Goal: Navigation & Orientation: Find specific page/section

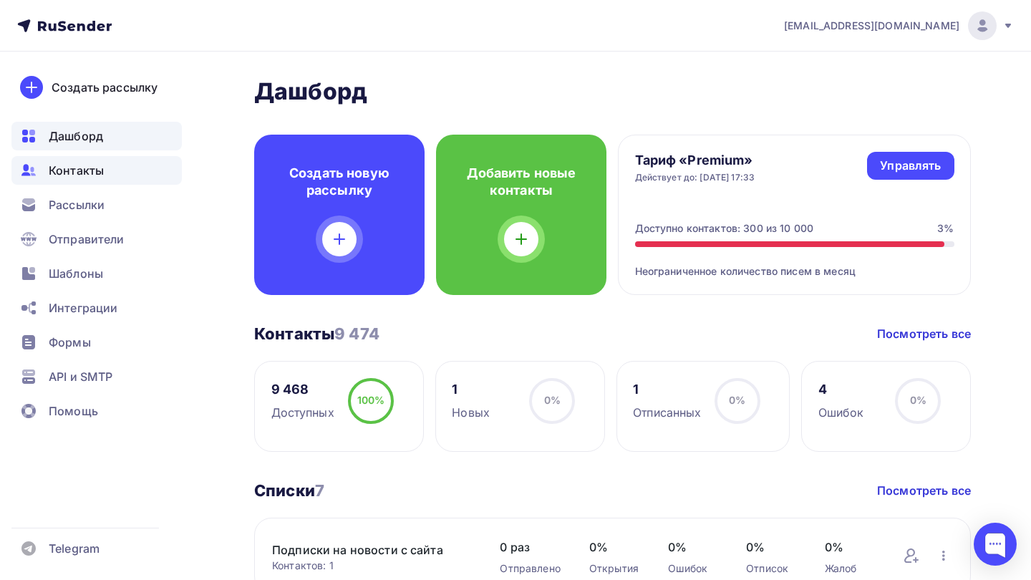
click at [116, 175] on div "Контакты" at bounding box center [96, 170] width 170 height 29
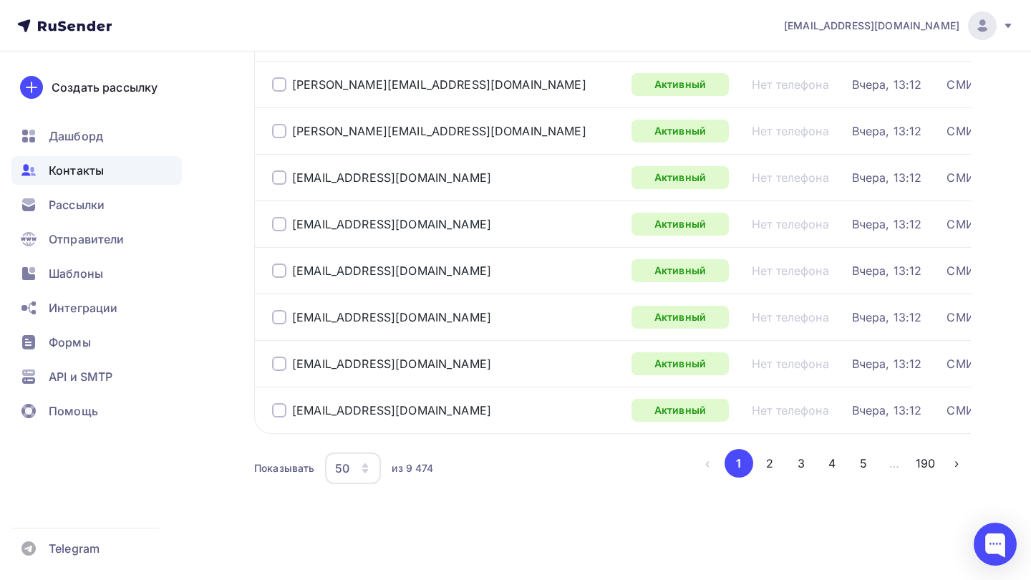
scroll to position [2164, 0]
click at [776, 468] on button "2" at bounding box center [770, 463] width 29 height 29
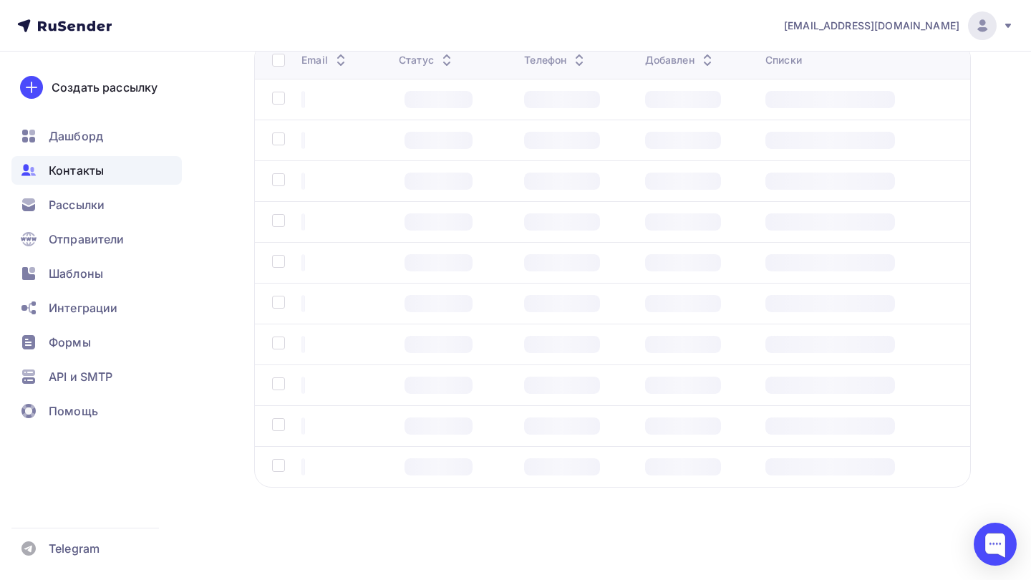
scroll to position [188, 0]
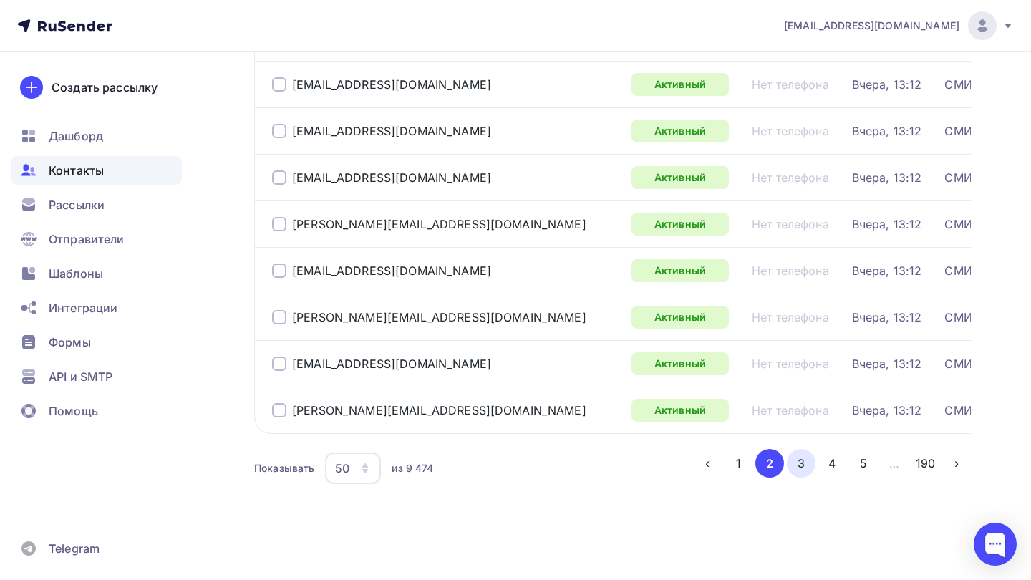
click at [798, 457] on button "3" at bounding box center [801, 463] width 29 height 29
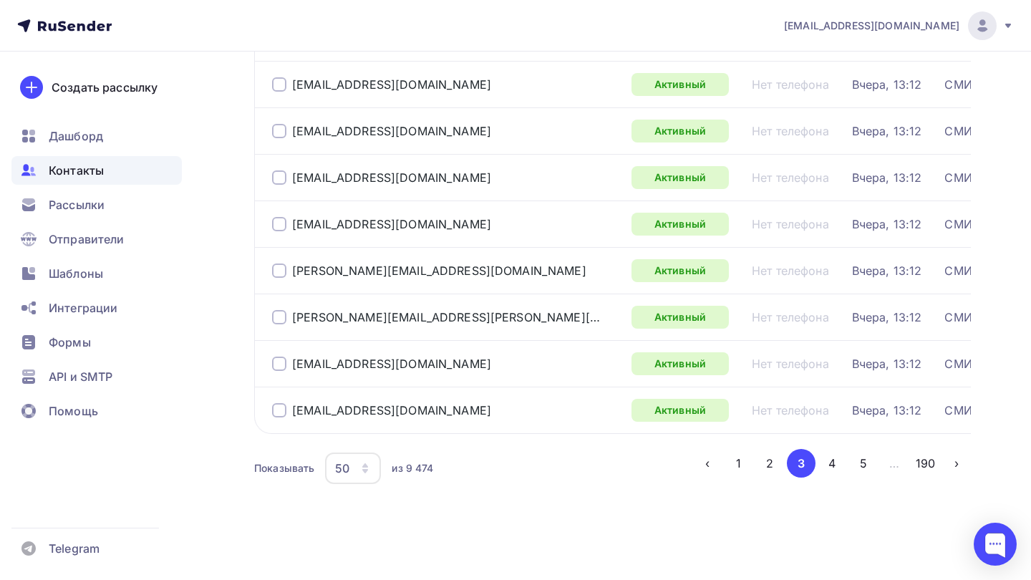
scroll to position [2164, 0]
click at [837, 467] on button "4" at bounding box center [832, 463] width 29 height 29
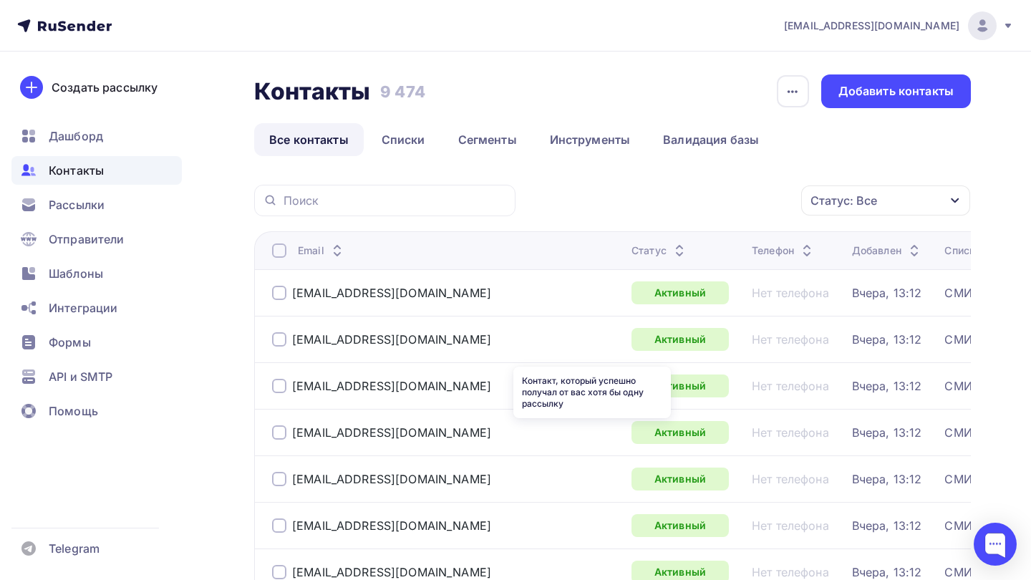
scroll to position [0, 0]
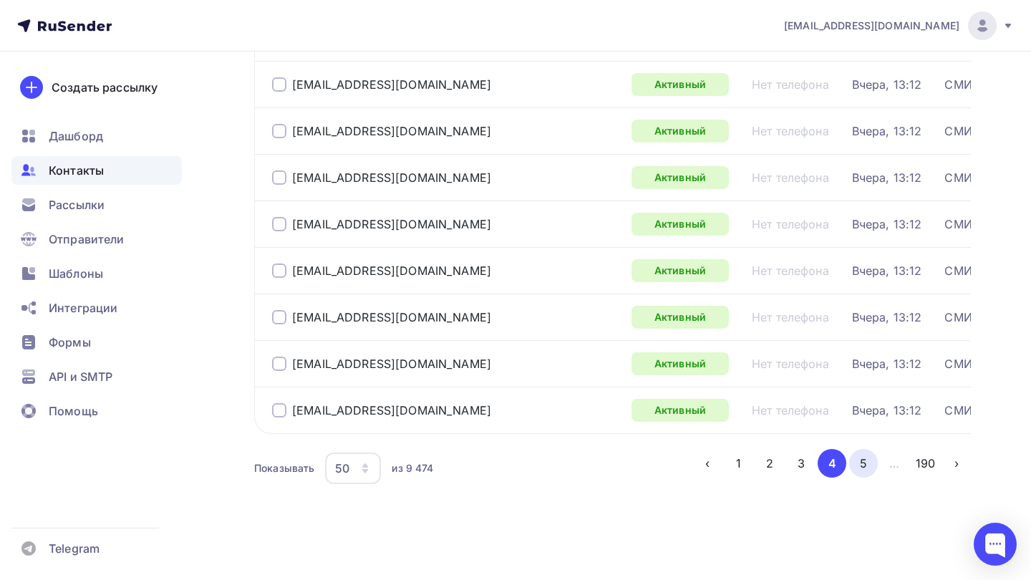
click at [867, 468] on button "5" at bounding box center [863, 463] width 29 height 29
click at [857, 466] on button "6" at bounding box center [863, 463] width 29 height 29
click at [863, 466] on button "7" at bounding box center [863, 463] width 29 height 29
click at [869, 468] on button "8" at bounding box center [863, 463] width 29 height 29
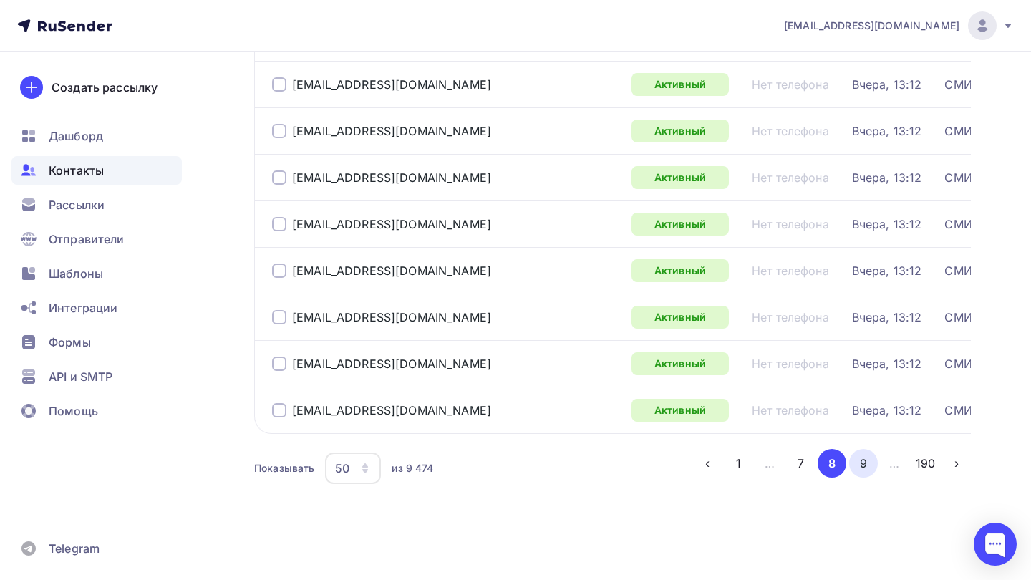
click at [860, 462] on button "9" at bounding box center [863, 463] width 29 height 29
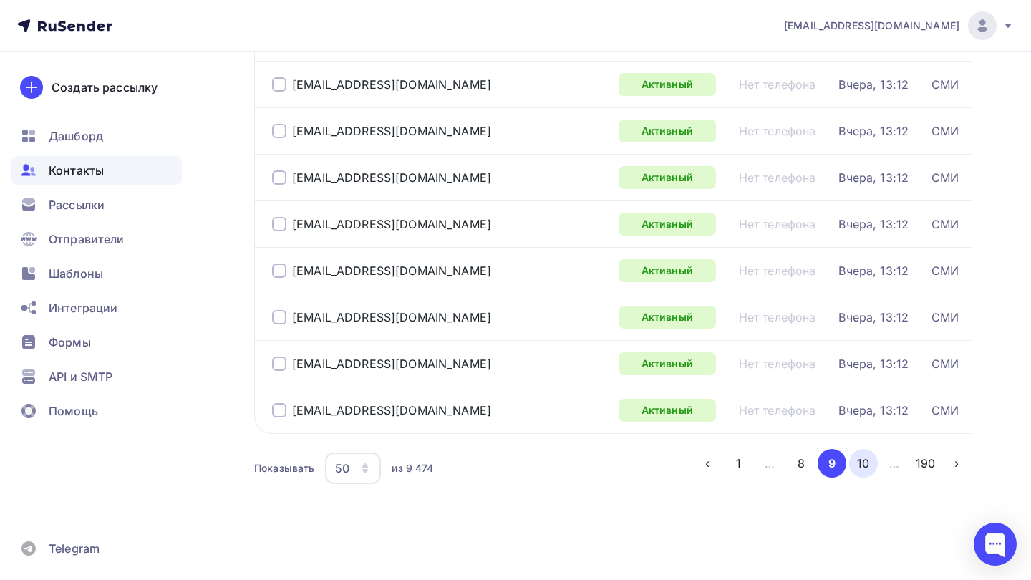
click at [867, 462] on button "10" at bounding box center [863, 463] width 29 height 29
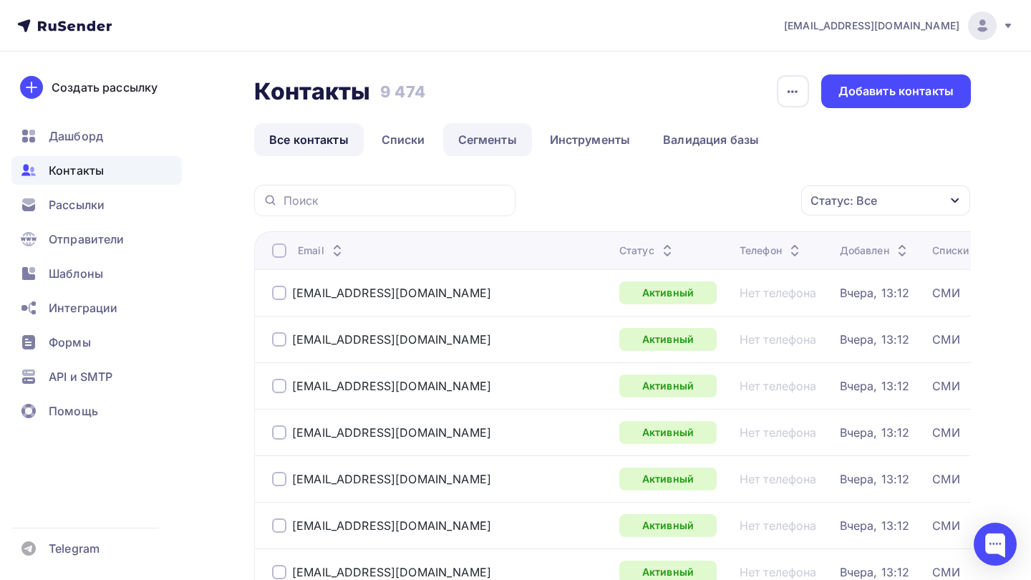
scroll to position [0, 0]
click at [801, 92] on icon "button" at bounding box center [792, 91] width 17 height 17
click at [756, 97] on div "Контакты Контакты 9 474 9 474 История импорта Добавить контакты" at bounding box center [612, 91] width 717 height 34
click at [92, 317] on div "Интеграции" at bounding box center [96, 308] width 170 height 29
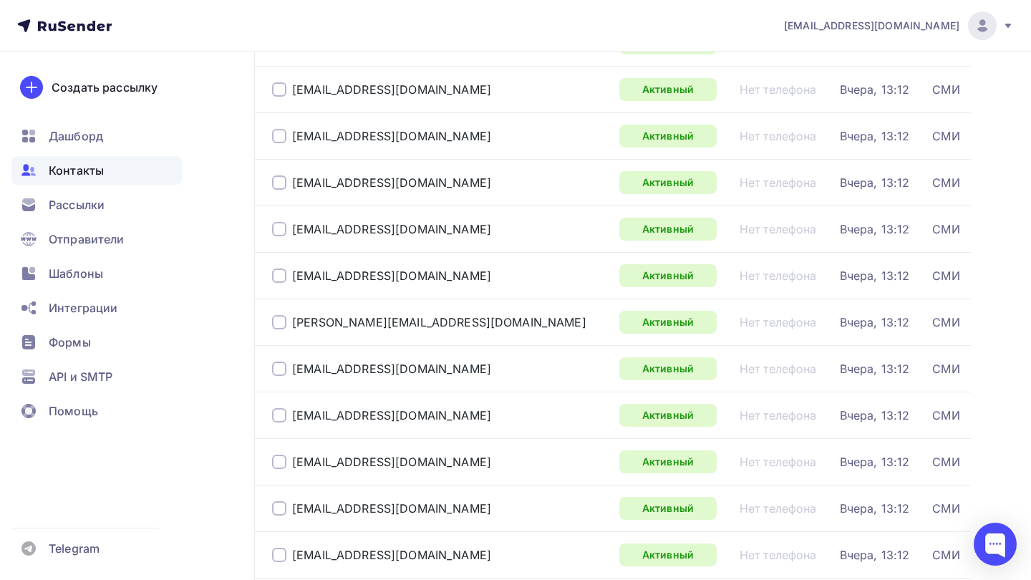
scroll to position [1021, 0]
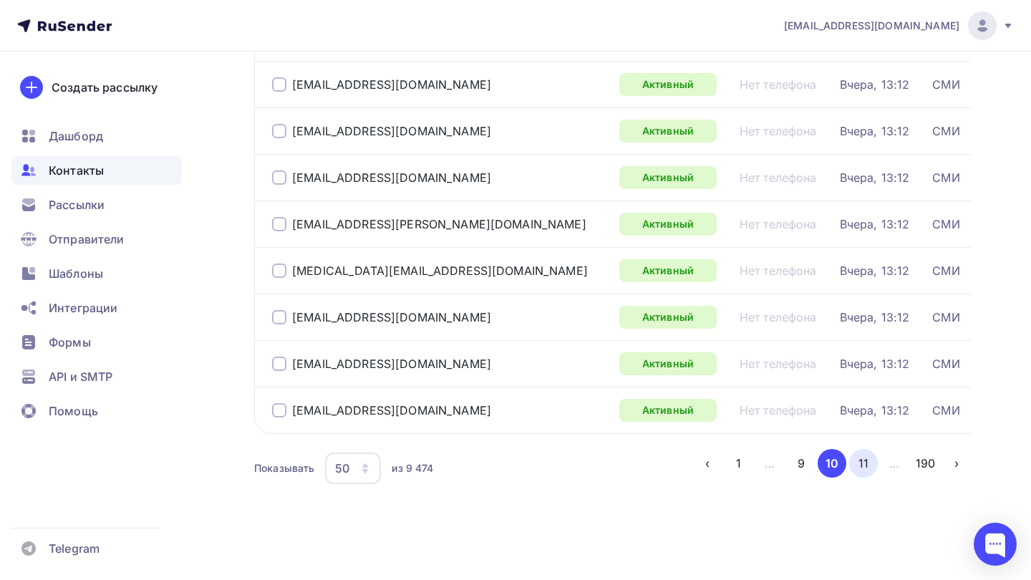
click at [865, 461] on button "11" at bounding box center [863, 463] width 29 height 29
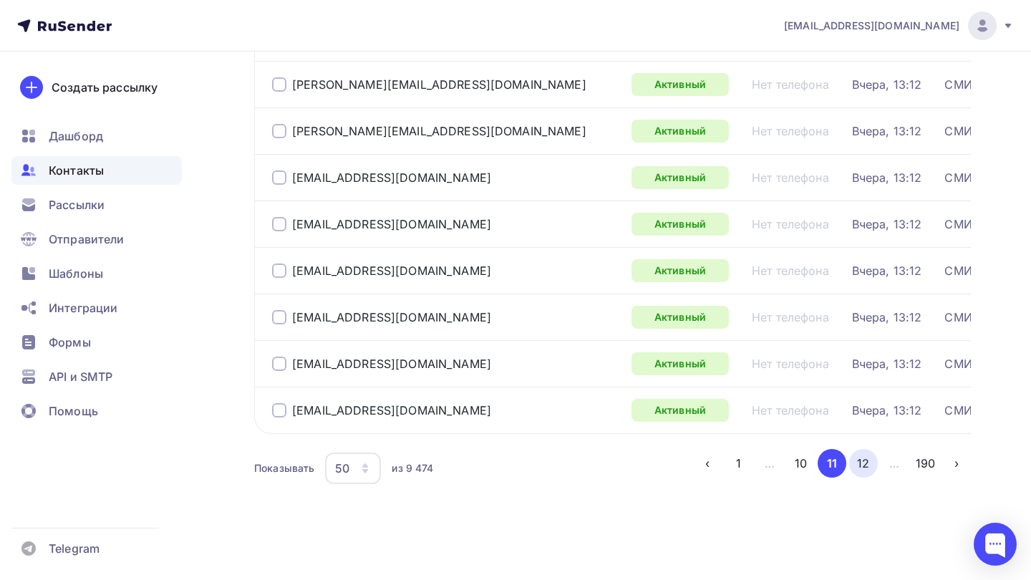
click at [864, 470] on button "12" at bounding box center [863, 463] width 29 height 29
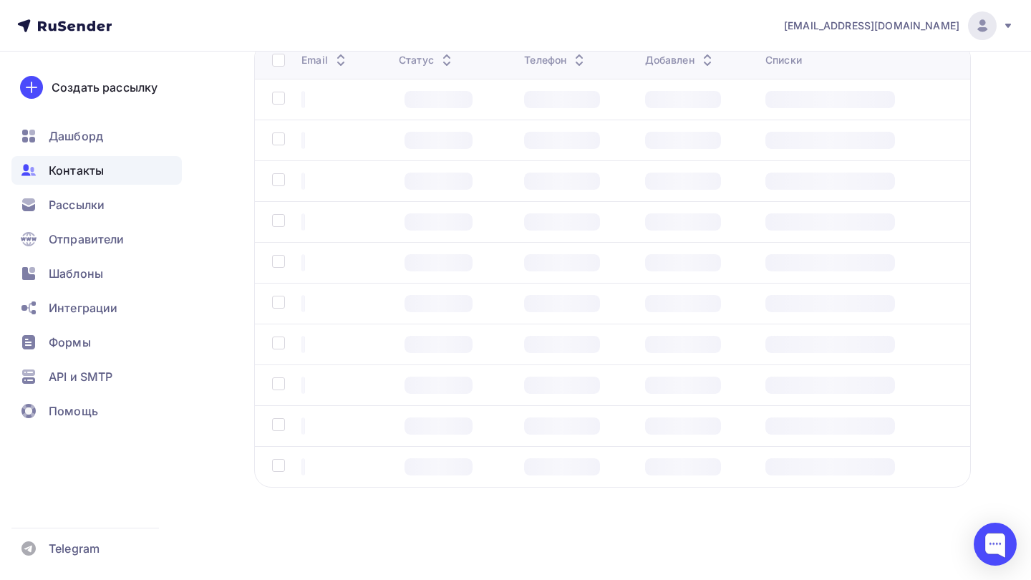
scroll to position [188, 0]
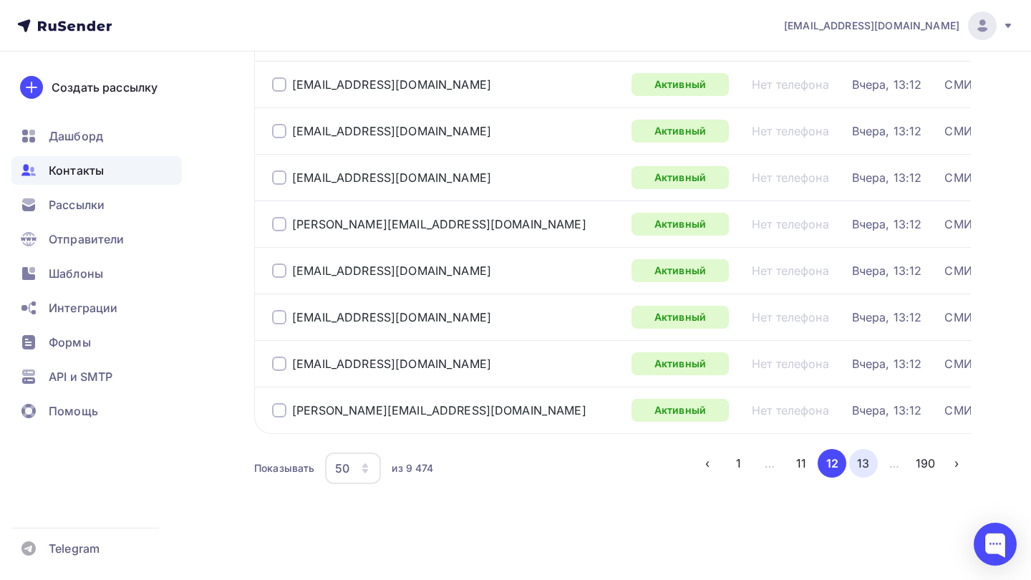
click at [869, 466] on button "13" at bounding box center [863, 463] width 29 height 29
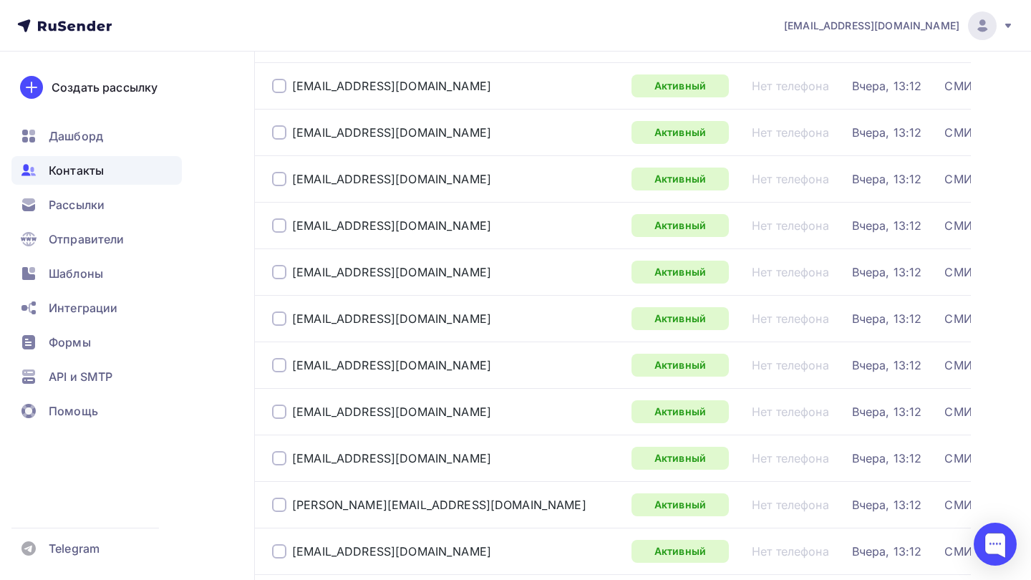
scroll to position [842, 0]
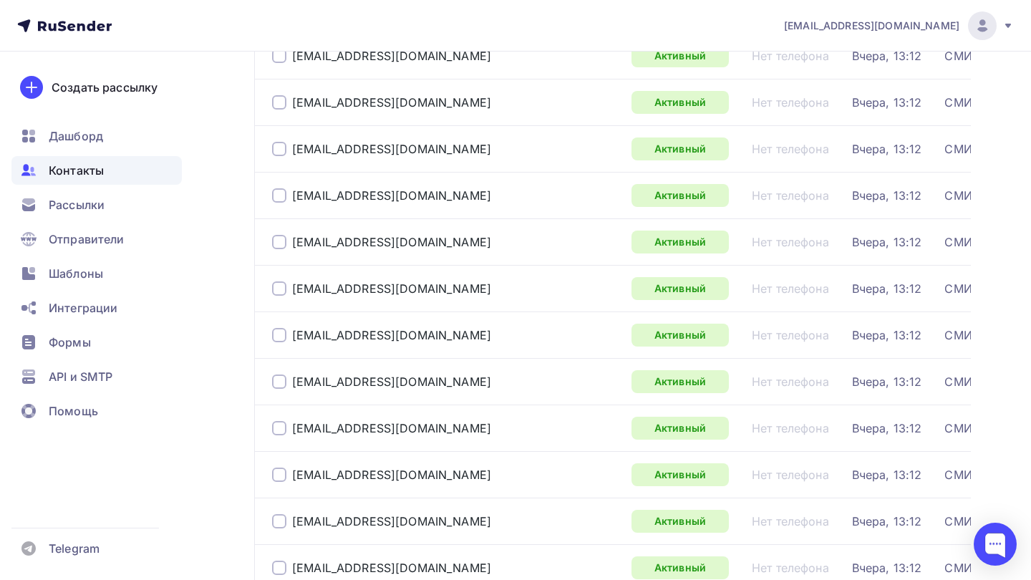
click at [752, 197] on div "Нет телефона" at bounding box center [790, 195] width 77 height 14
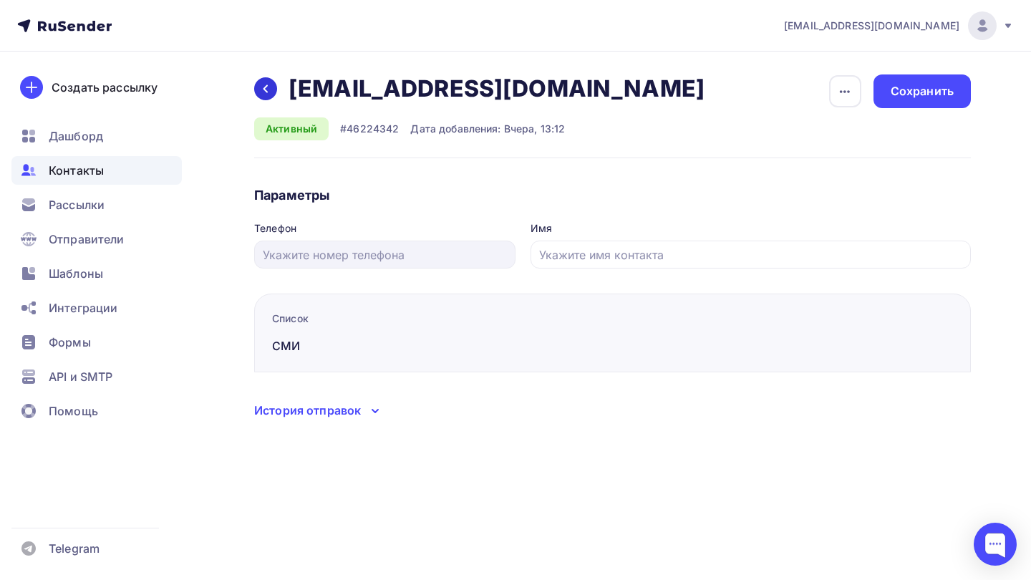
click at [259, 82] on div at bounding box center [265, 88] width 23 height 23
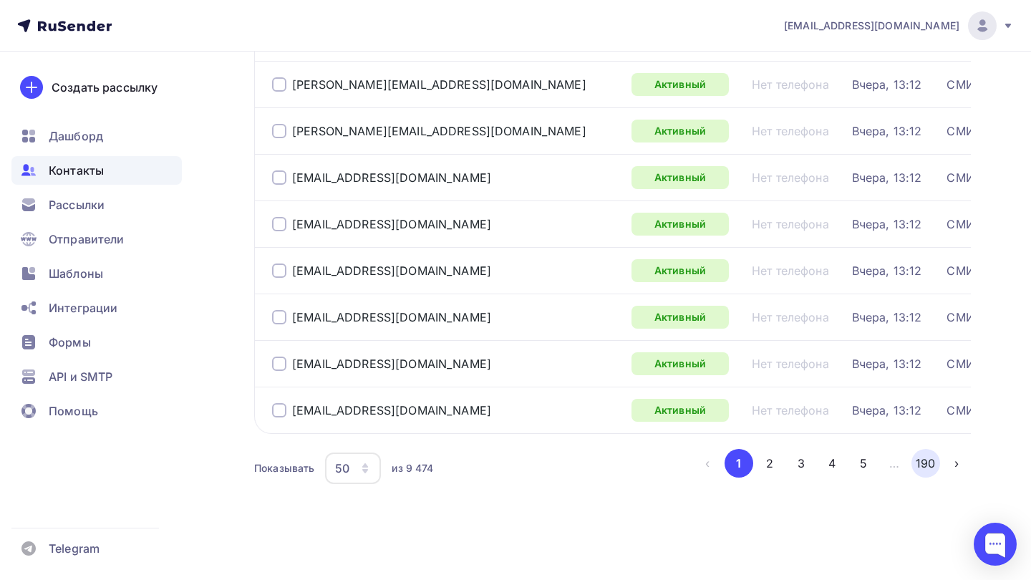
click at [938, 466] on button "190" at bounding box center [926, 463] width 29 height 29
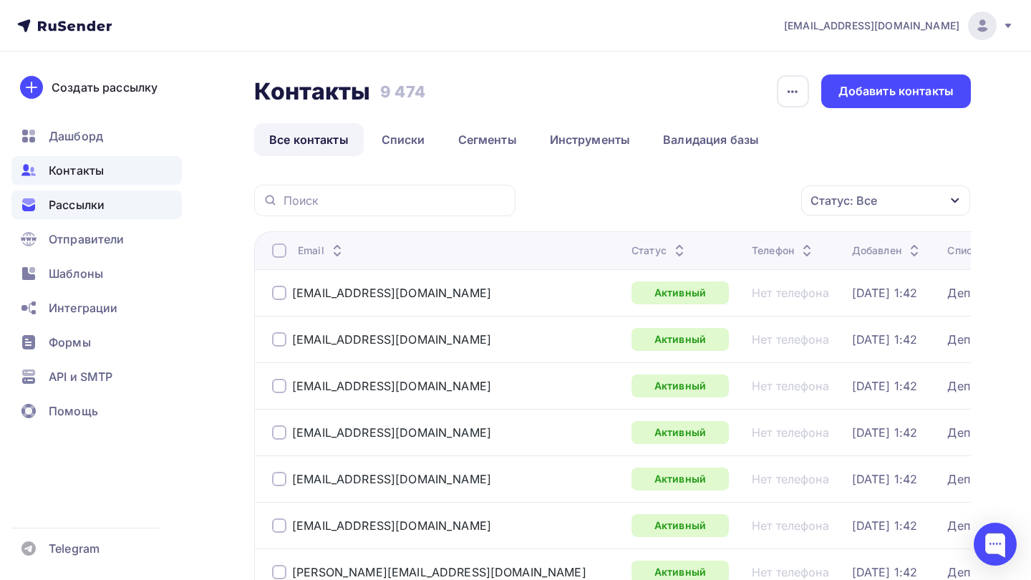
click at [119, 201] on div "Рассылки" at bounding box center [96, 205] width 170 height 29
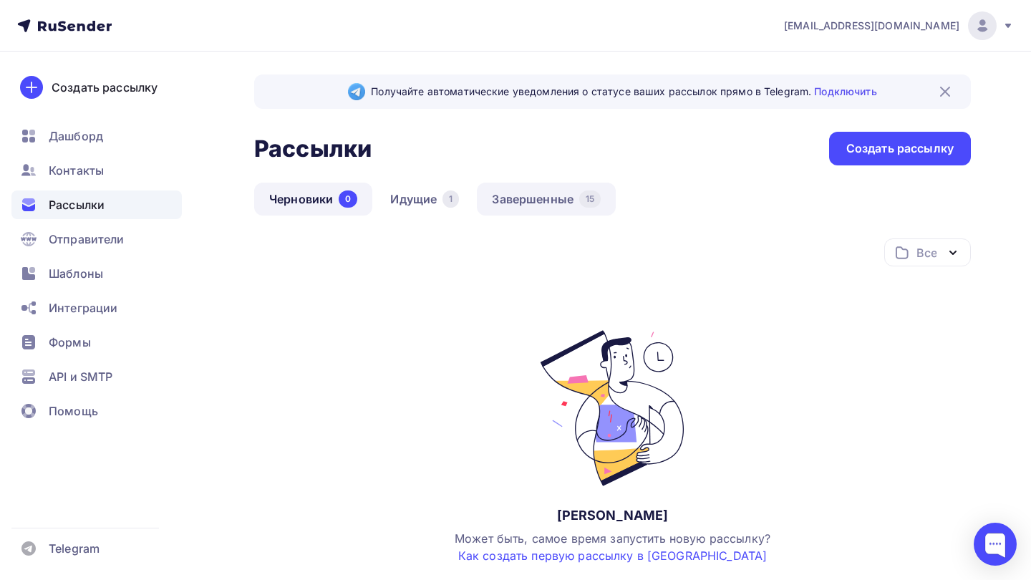
click at [561, 203] on link "Завершенные 15" at bounding box center [546, 199] width 139 height 33
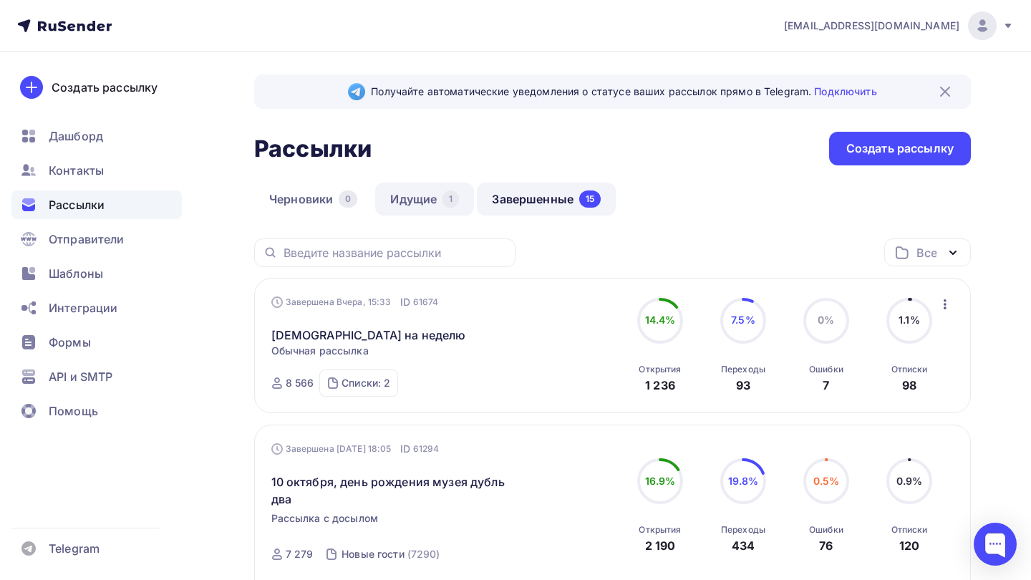
click at [425, 203] on link "Идущие 1" at bounding box center [424, 199] width 99 height 33
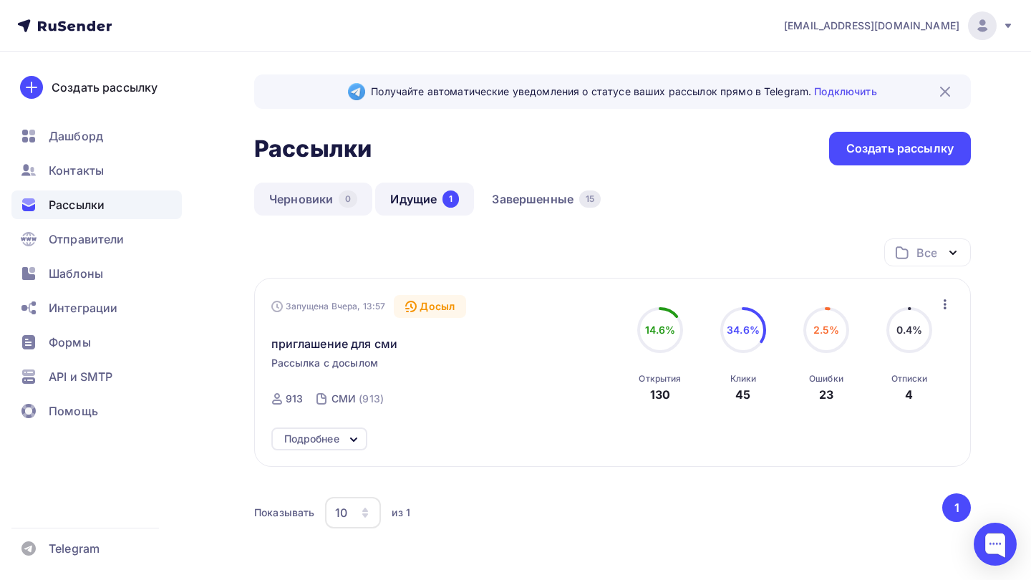
click at [309, 202] on link "Черновики 0" at bounding box center [313, 199] width 118 height 33
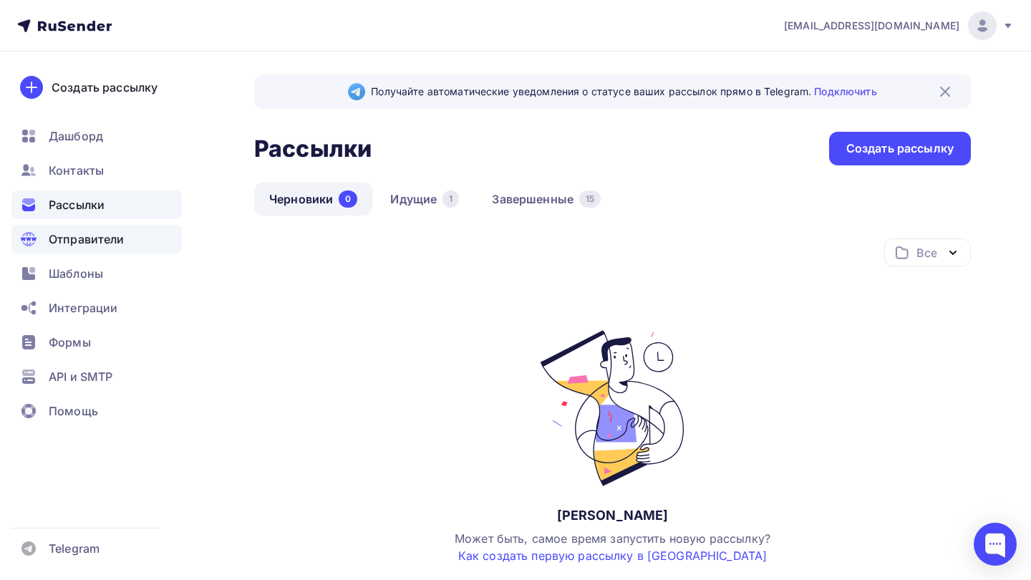
click at [112, 236] on span "Отправители" at bounding box center [87, 239] width 76 height 17
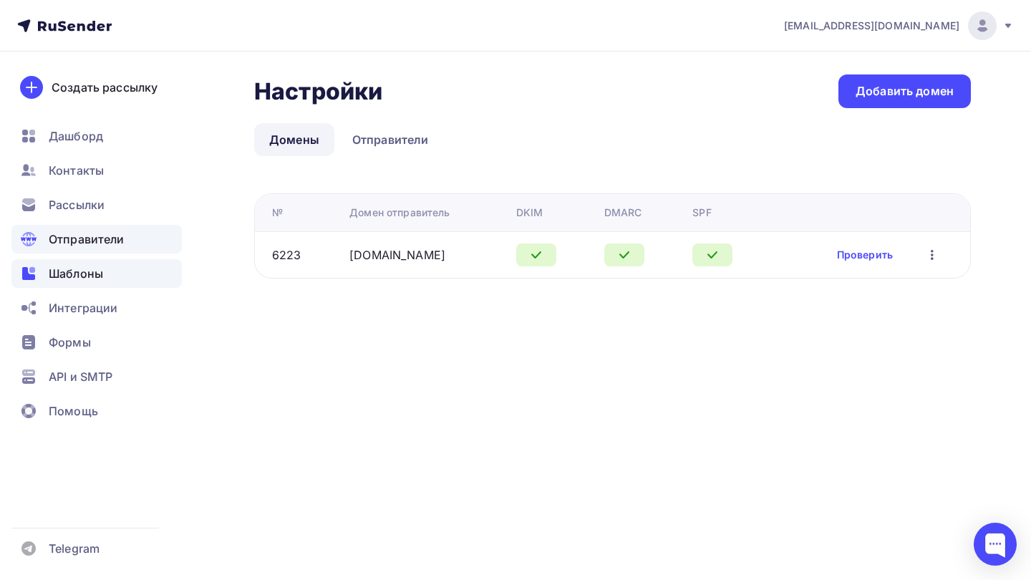
click at [103, 267] on span "Шаблоны" at bounding box center [76, 273] width 54 height 17
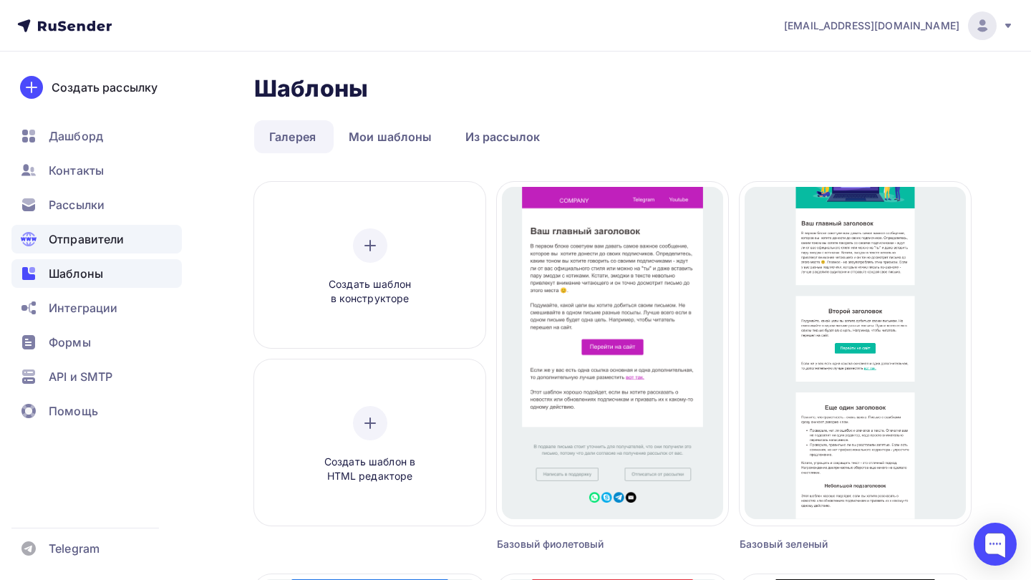
click at [118, 239] on span "Отправители" at bounding box center [87, 239] width 76 height 17
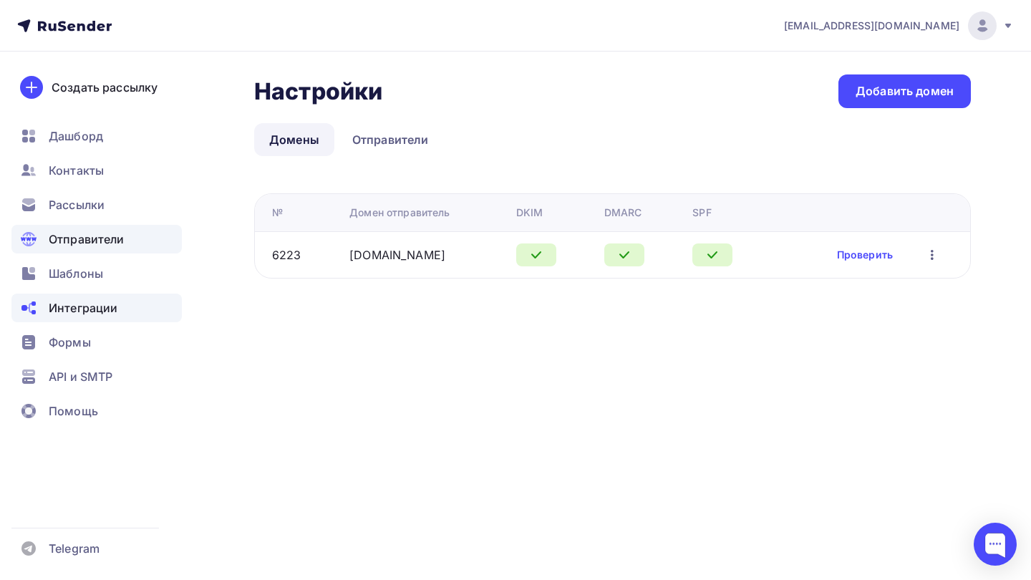
click at [112, 314] on span "Интеграции" at bounding box center [83, 307] width 69 height 17
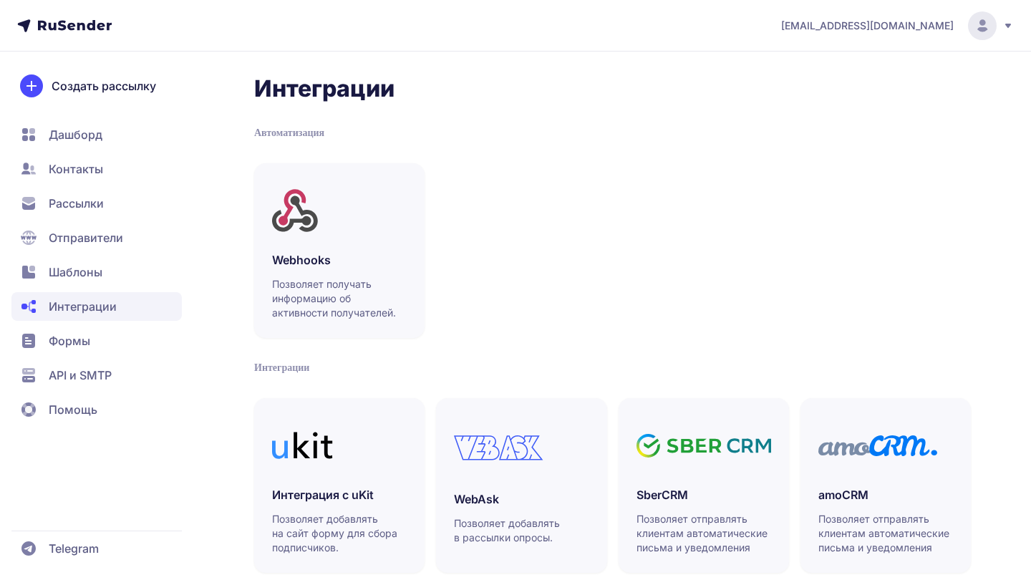
click at [99, 134] on span "Дашборд" at bounding box center [76, 134] width 54 height 17
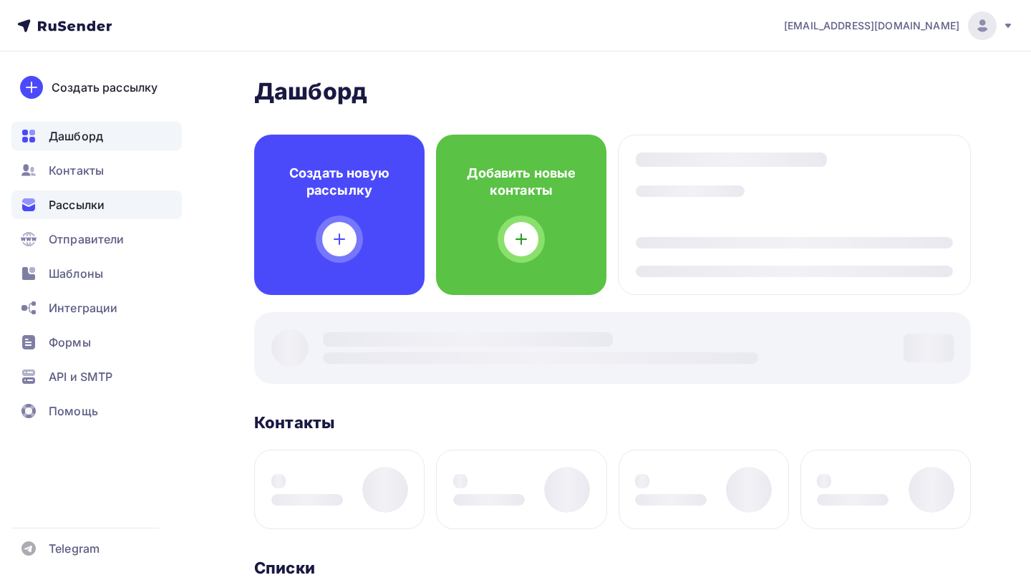
click at [91, 204] on span "Рассылки" at bounding box center [77, 204] width 56 height 17
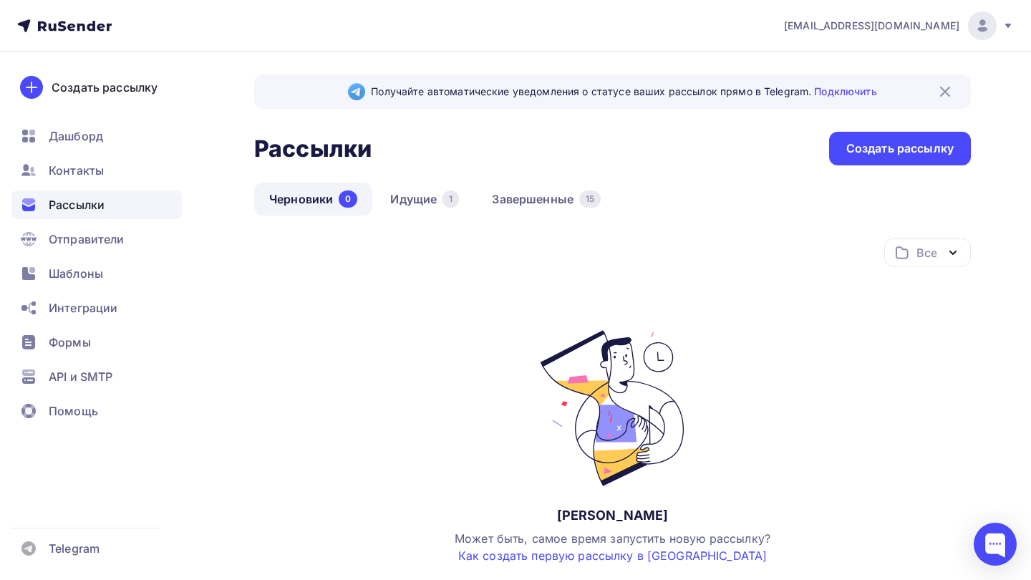
click at [951, 90] on img at bounding box center [945, 91] width 17 height 17
